Goal: Task Accomplishment & Management: Manage account settings

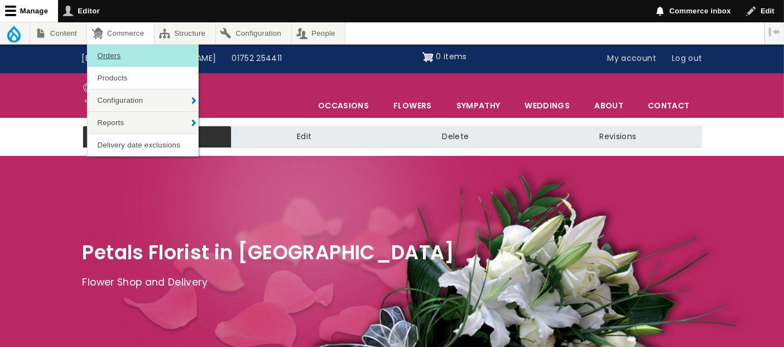
click at [123, 59] on link "Orders" at bounding box center [143, 56] width 111 height 22
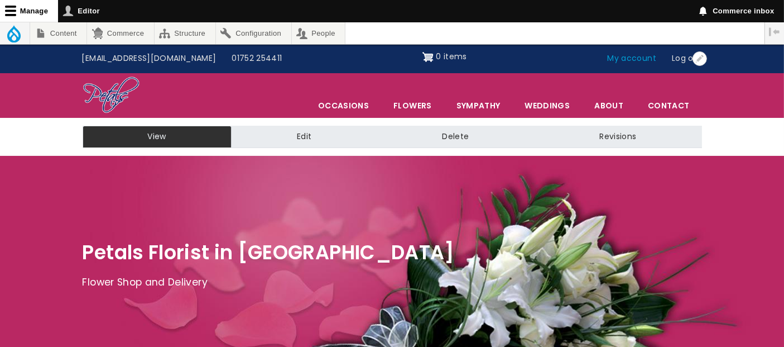
click at [638, 59] on link "My account" at bounding box center [632, 58] width 65 height 21
click at [632, 56] on link "My account" at bounding box center [632, 58] width 65 height 21
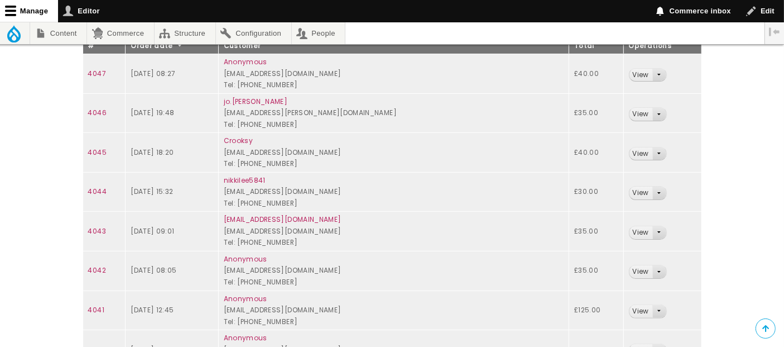
scroll to position [248, 0]
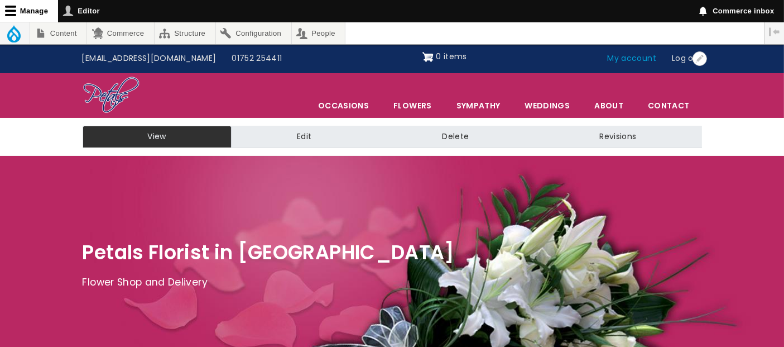
click at [618, 57] on link "My account" at bounding box center [632, 58] width 65 height 21
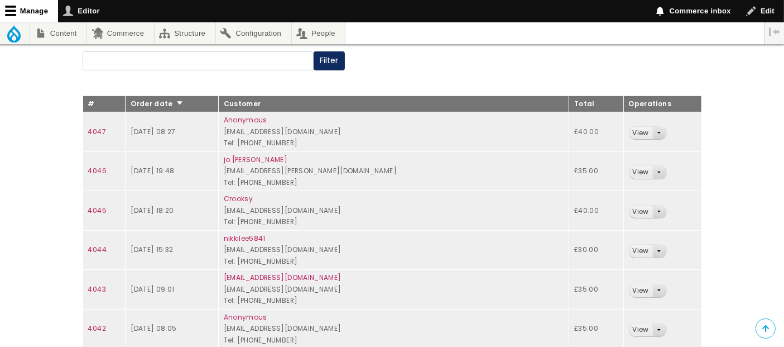
scroll to position [62, 0]
